Goal: Navigation & Orientation: Find specific page/section

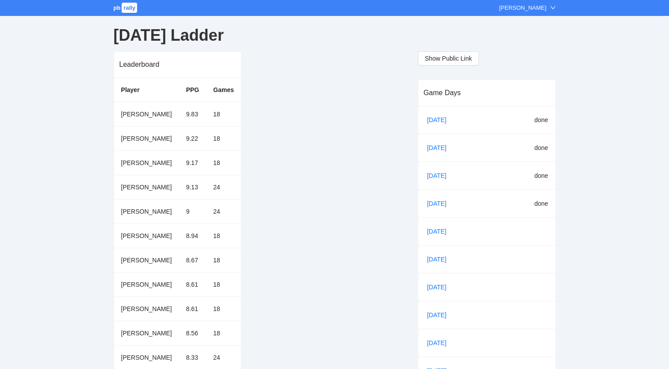
click at [117, 8] on span "pb" at bounding box center [117, 7] width 7 height 7
click at [121, 6] on link "pb rally" at bounding box center [126, 7] width 25 height 7
